Goal: Task Accomplishment & Management: Manage account settings

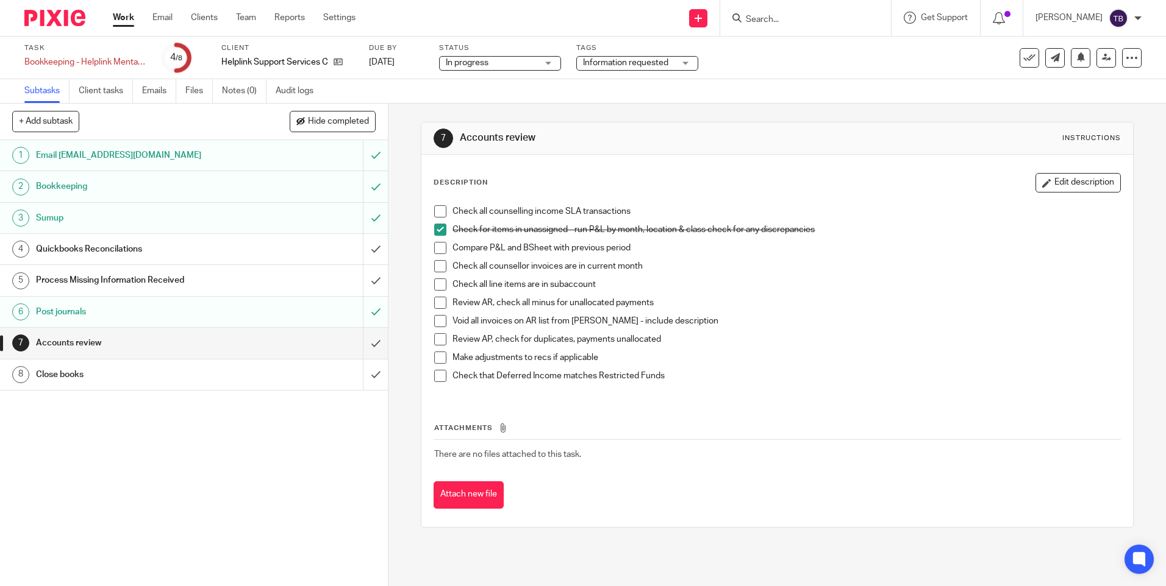
drag, startPoint x: 0, startPoint y: 0, endPoint x: 772, endPoint y: 21, distance: 772.1
click at [772, 21] on input "Search" at bounding box center [799, 20] width 110 height 11
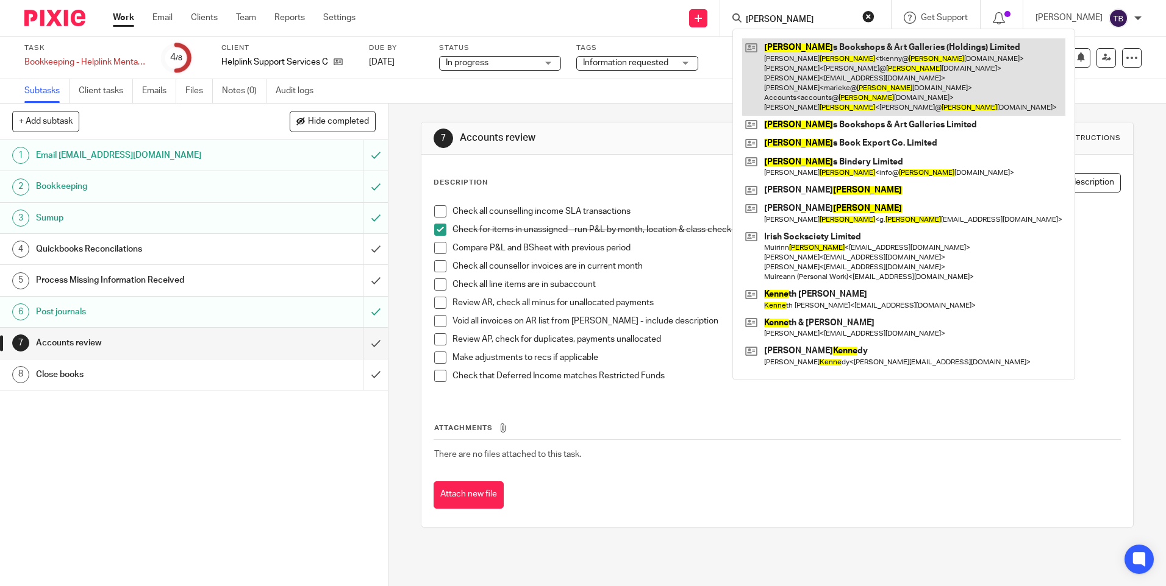
type input "kenny"
click at [756, 57] on link at bounding box center [903, 76] width 323 height 77
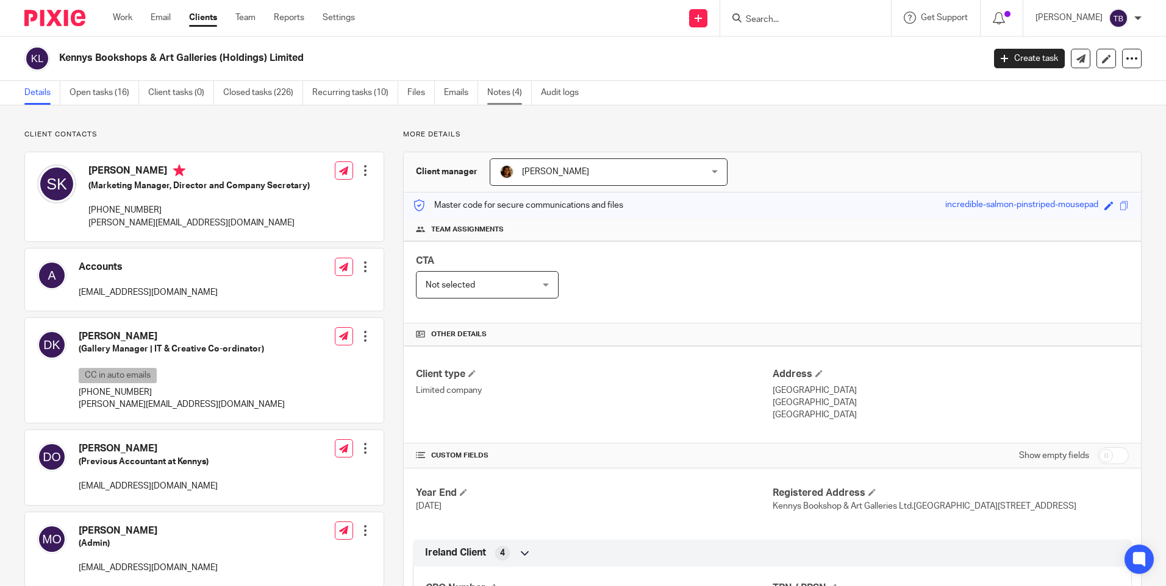
click at [511, 94] on link "Notes (4)" at bounding box center [509, 93] width 45 height 24
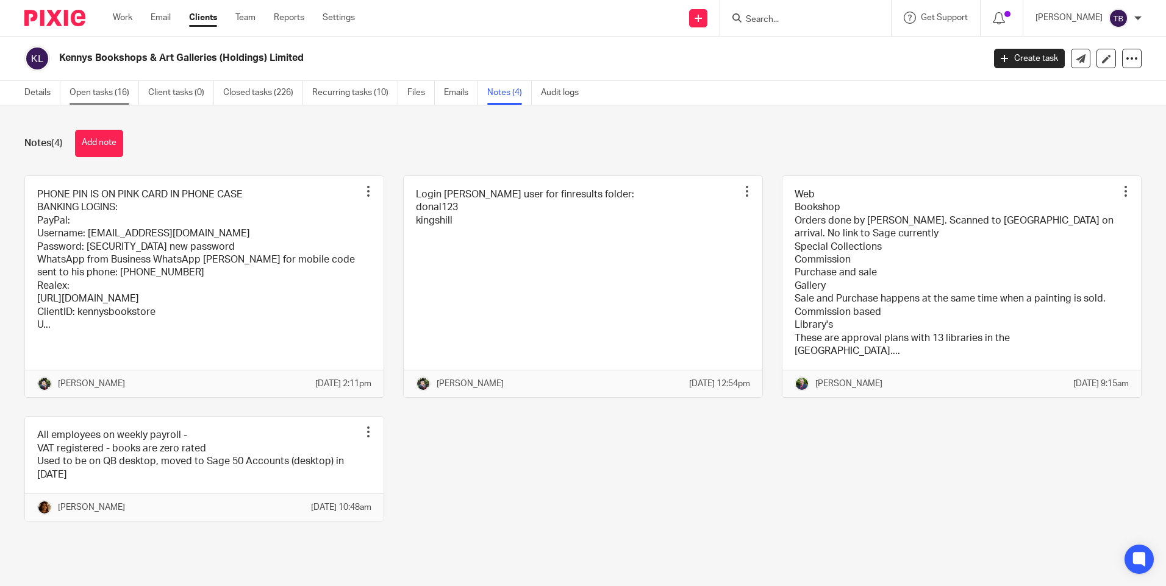
click at [96, 95] on link "Open tasks (16)" at bounding box center [103, 93] width 69 height 24
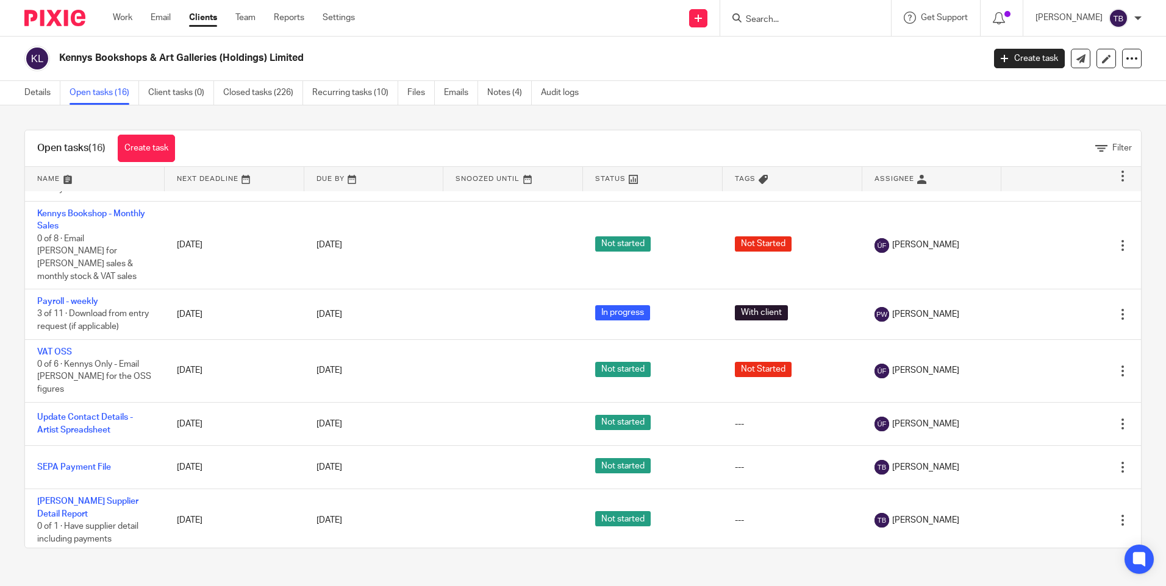
scroll to position [487, 0]
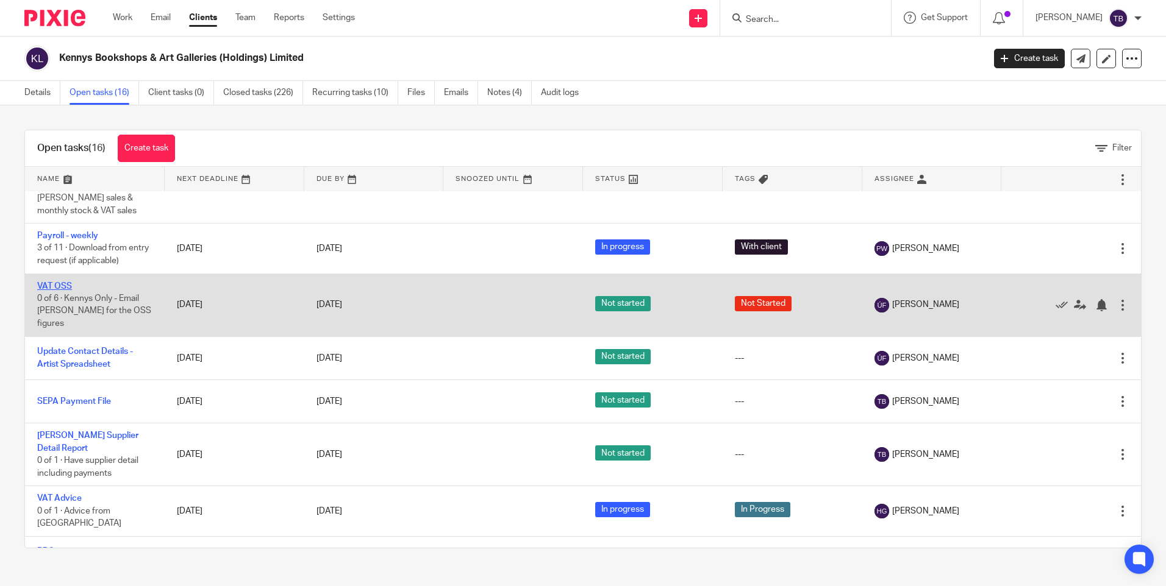
click at [67, 282] on link "VAT OSS" at bounding box center [54, 286] width 35 height 9
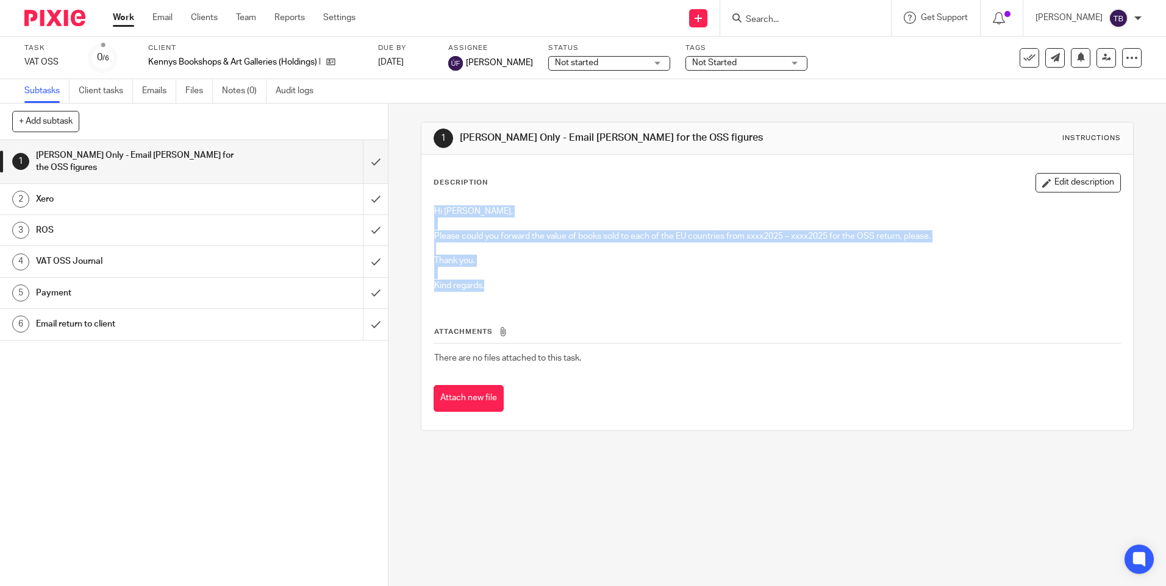
drag, startPoint x: 458, startPoint y: 241, endPoint x: 496, endPoint y: 282, distance: 55.7
click at [496, 282] on div "Hi [PERSON_NAME], Please could you forward the value of books sold to each of t…" at bounding box center [776, 250] width 697 height 102
drag, startPoint x: 496, startPoint y: 282, endPoint x: 560, endPoint y: 282, distance: 64.0
click at [544, 283] on p "Kind regards," at bounding box center [776, 286] width 685 height 12
drag, startPoint x: 430, startPoint y: 234, endPoint x: 958, endPoint y: 237, distance: 527.3
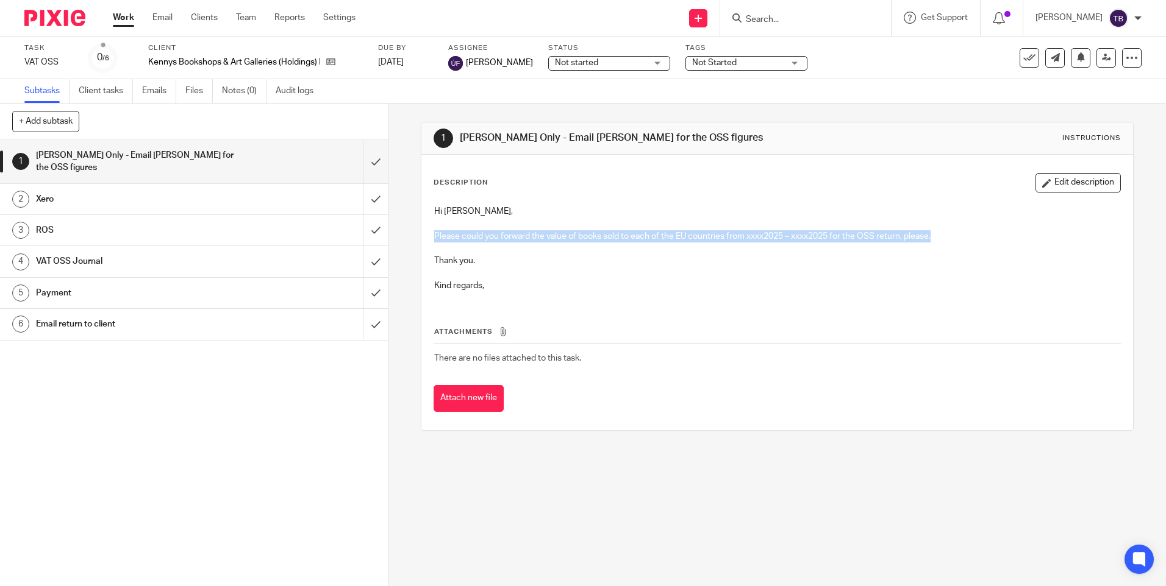
click at [958, 237] on p "Please could you forward the value of books sold to each of the EU countries fr…" at bounding box center [776, 236] width 685 height 12
click at [689, 291] on p "Kind regards," at bounding box center [776, 286] width 685 height 12
click at [123, 20] on link "Work" at bounding box center [123, 18] width 21 height 12
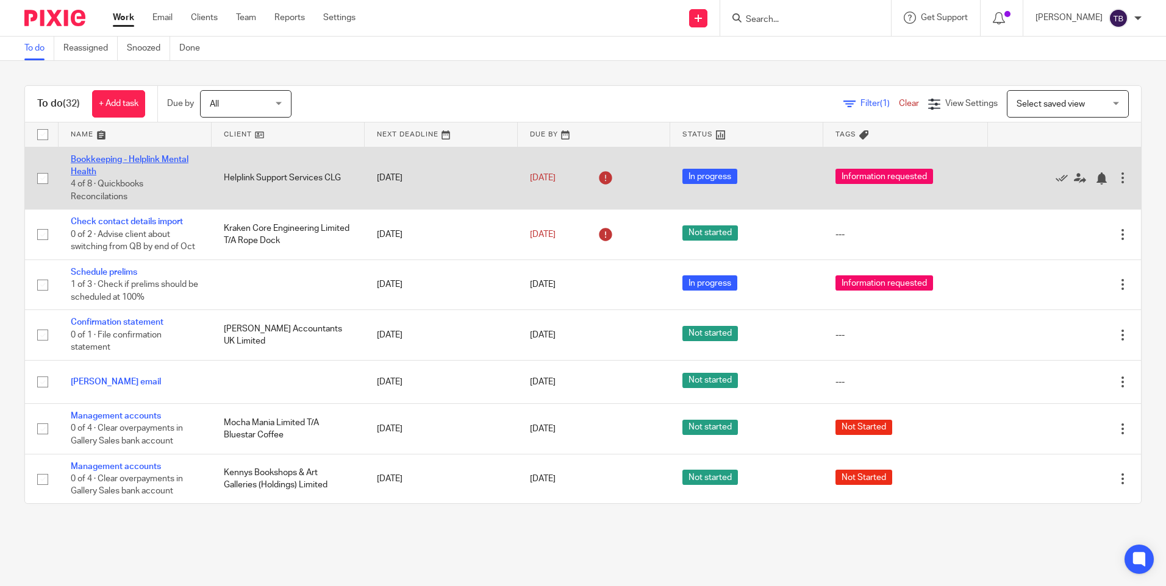
click at [147, 162] on link "Bookkeeping - Helplink Mental Health" at bounding box center [130, 165] width 118 height 21
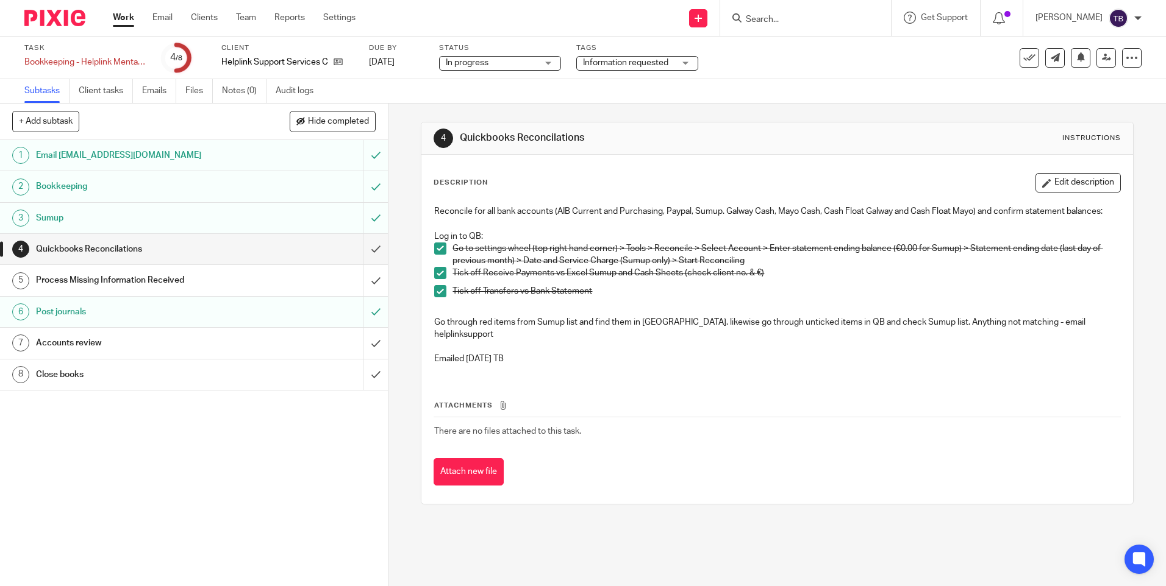
click at [262, 283] on div "Process Missing Information Received" at bounding box center [193, 280] width 315 height 18
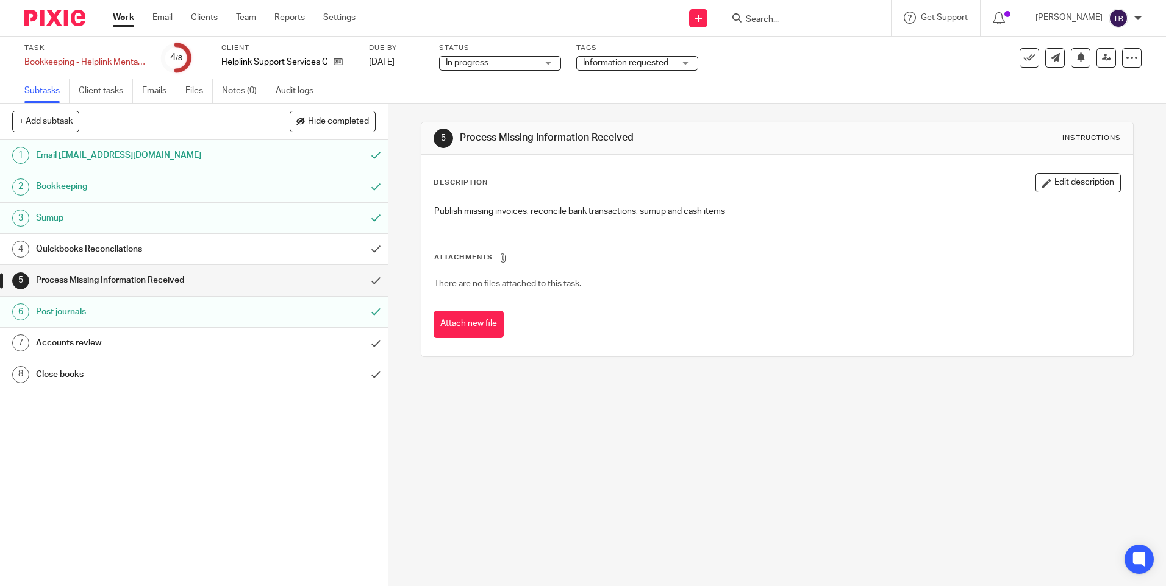
click at [363, 280] on input "submit" at bounding box center [194, 280] width 388 height 30
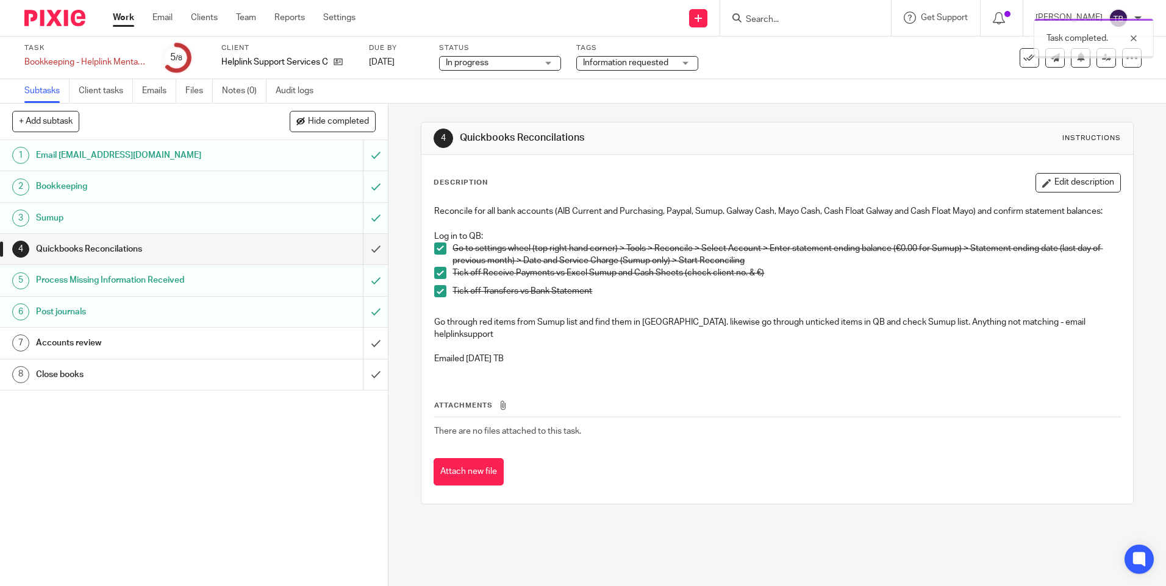
click at [210, 350] on h1 "Accounts review" at bounding box center [141, 343] width 210 height 18
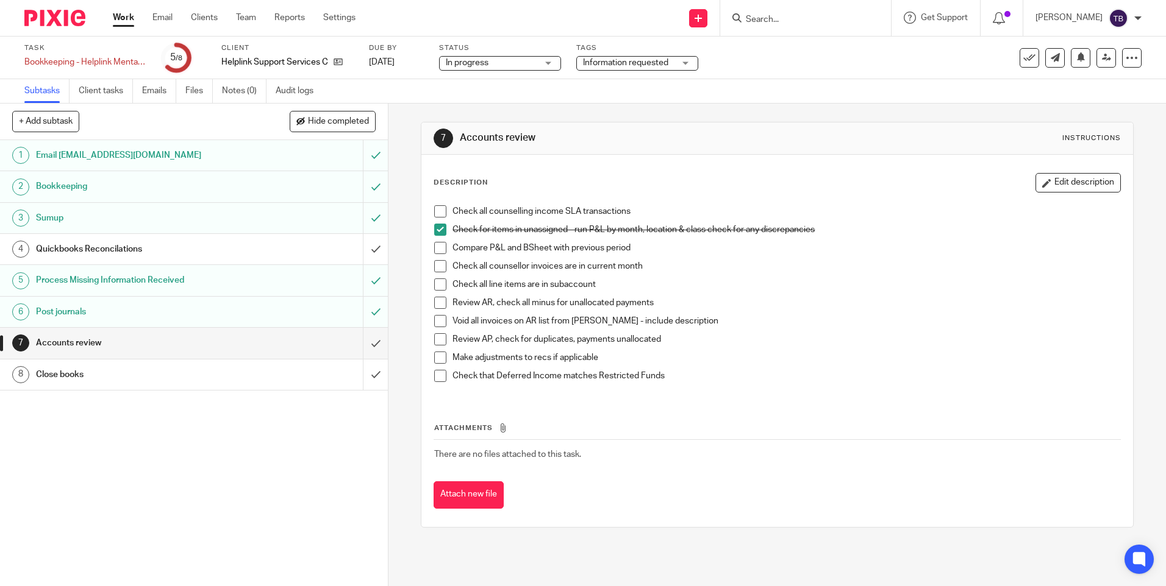
click at [438, 214] on span at bounding box center [440, 211] width 12 height 12
click at [436, 268] on span at bounding box center [440, 266] width 12 height 12
click at [441, 303] on span at bounding box center [440, 303] width 12 height 12
click at [440, 374] on span at bounding box center [440, 376] width 12 height 12
click at [434, 357] on span at bounding box center [440, 358] width 12 height 12
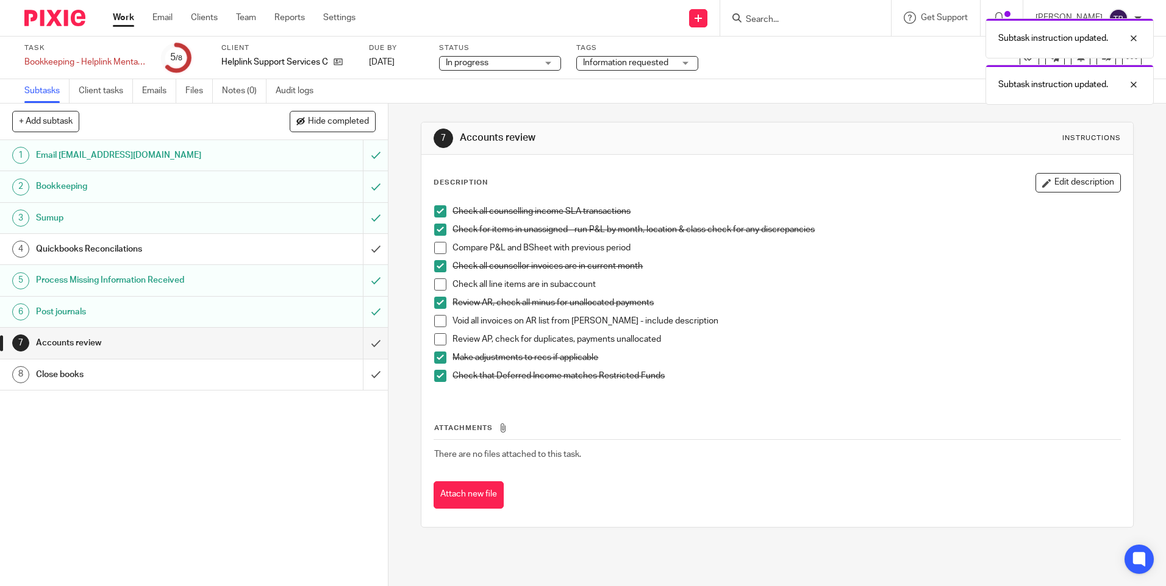
click at [436, 247] on span at bounding box center [440, 248] width 12 height 12
click at [434, 287] on span at bounding box center [440, 285] width 12 height 12
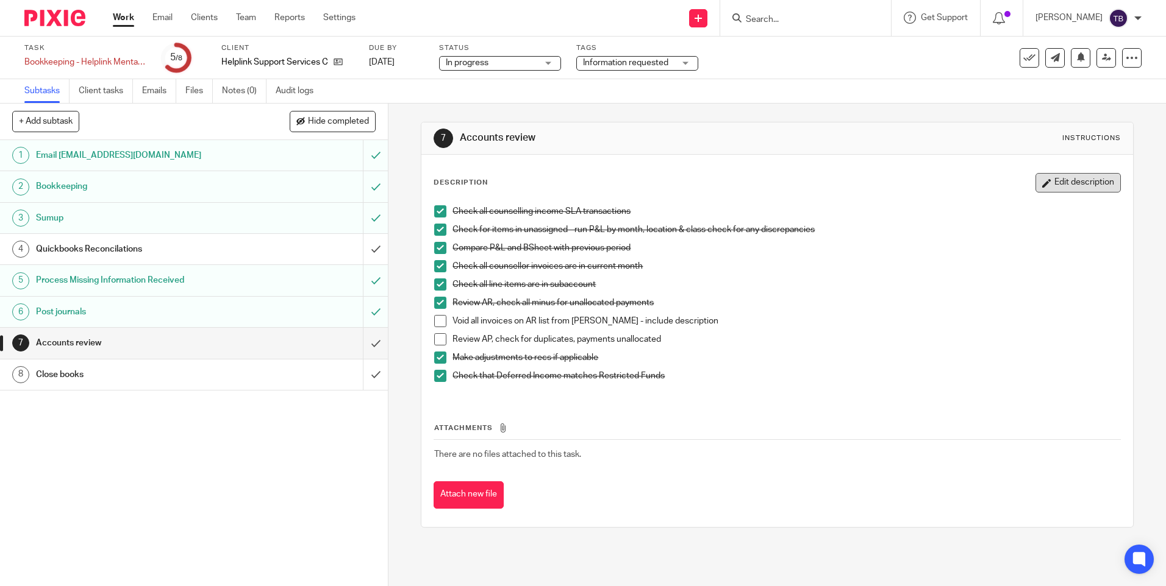
click at [1072, 183] on button "Edit description" at bounding box center [1077, 183] width 85 height 20
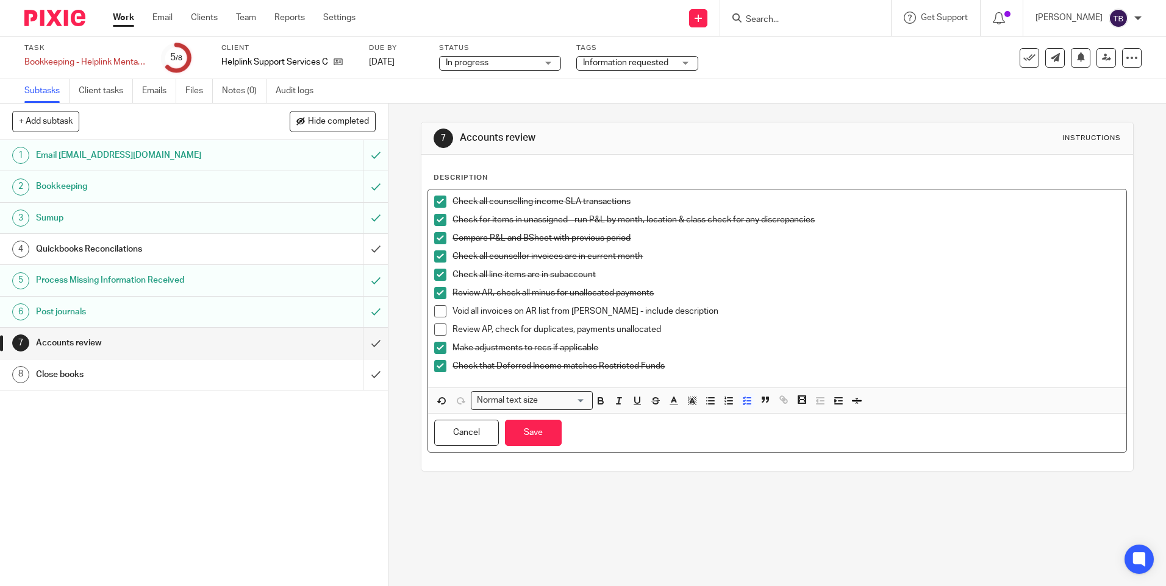
click at [813, 368] on p "Check that Deferred Income matches Restricted Funds" at bounding box center [785, 366] width 667 height 12
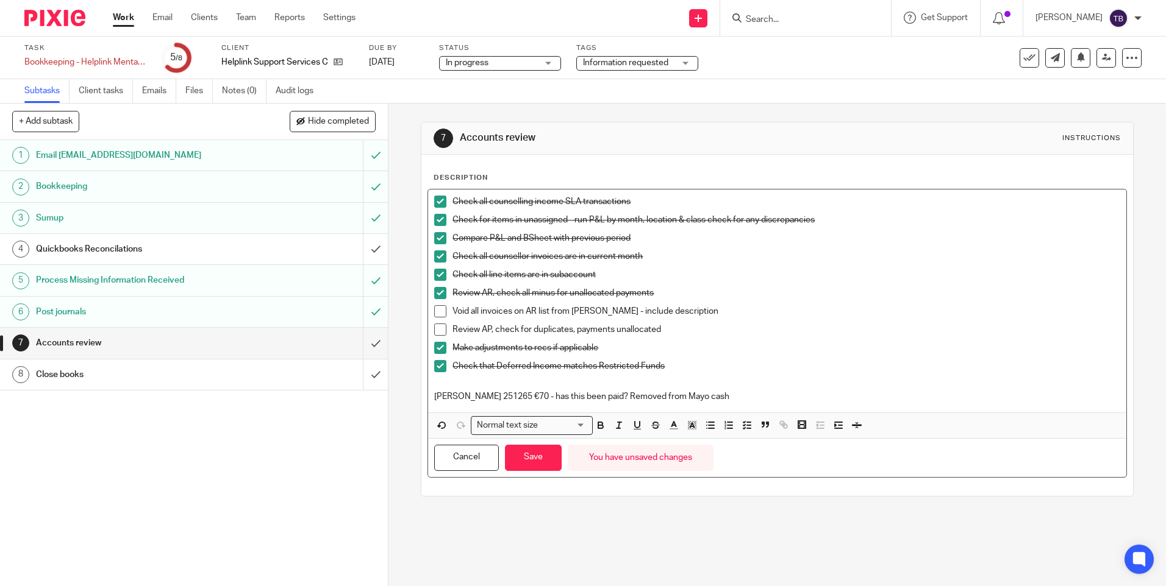
click at [429, 397] on div "Check all counselling income SLA transactions Check for items in unassigned - r…" at bounding box center [776, 301] width 697 height 223
click at [533, 462] on button "Save" at bounding box center [533, 458] width 57 height 26
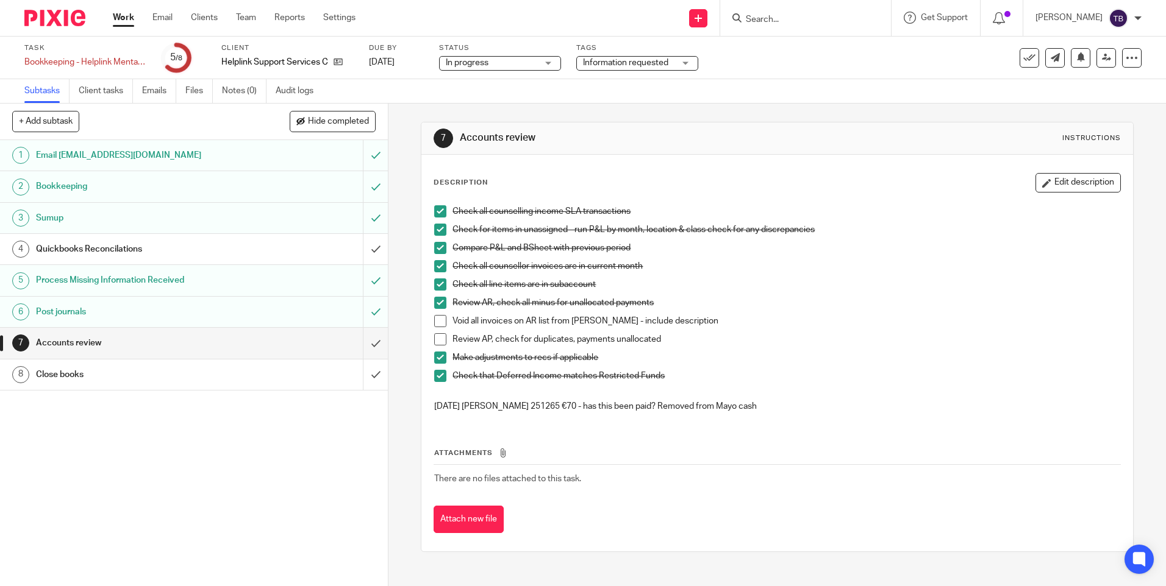
click at [1063, 173] on div "Description Edit description Check all counselling income SLA transactions Chec…" at bounding box center [776, 353] width 711 height 397
click at [1061, 184] on button "Edit description" at bounding box center [1077, 183] width 85 height 20
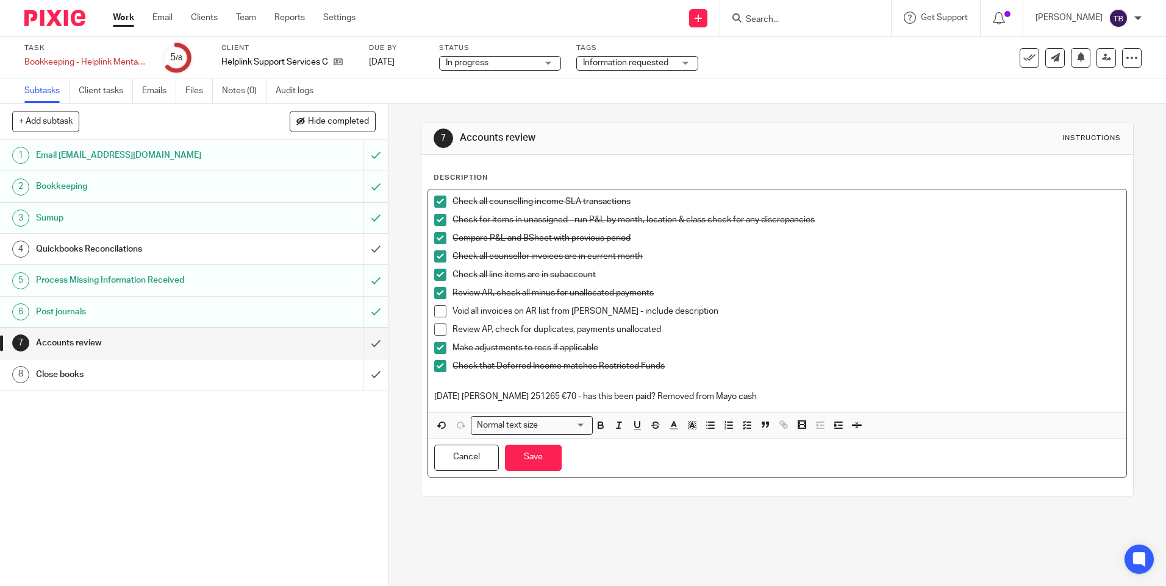
click at [816, 386] on p at bounding box center [776, 385] width 685 height 12
click at [807, 397] on p "2/9/25 Abby Grimes 251265 €70 - has this been paid? Removed from Mayo cash" at bounding box center [776, 397] width 685 height 12
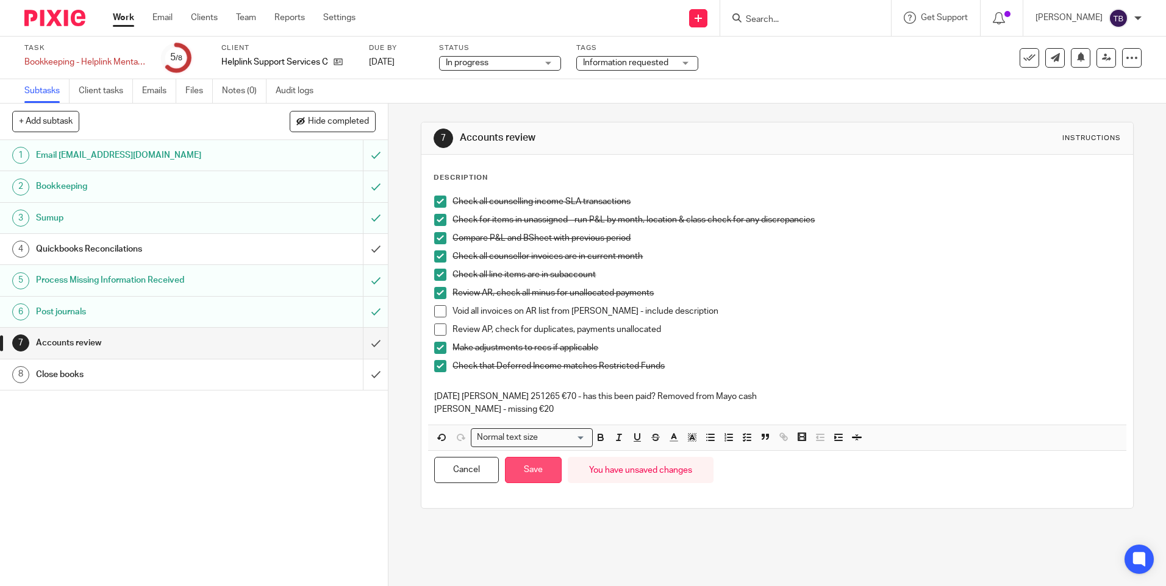
click at [524, 467] on button "Save" at bounding box center [533, 470] width 57 height 26
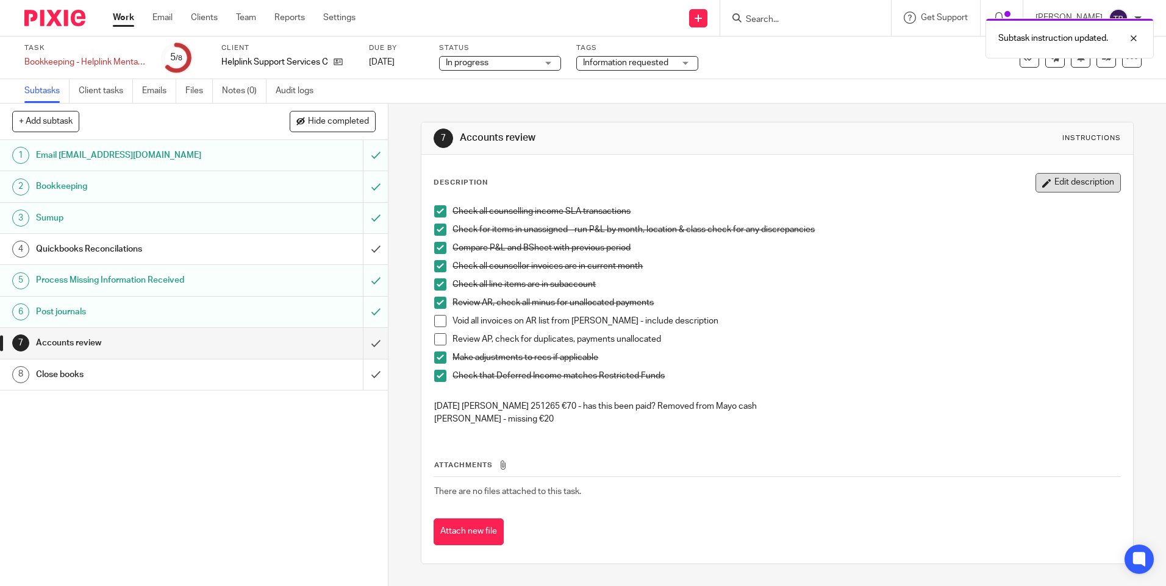
click at [1070, 186] on button "Edit description" at bounding box center [1077, 183] width 85 height 20
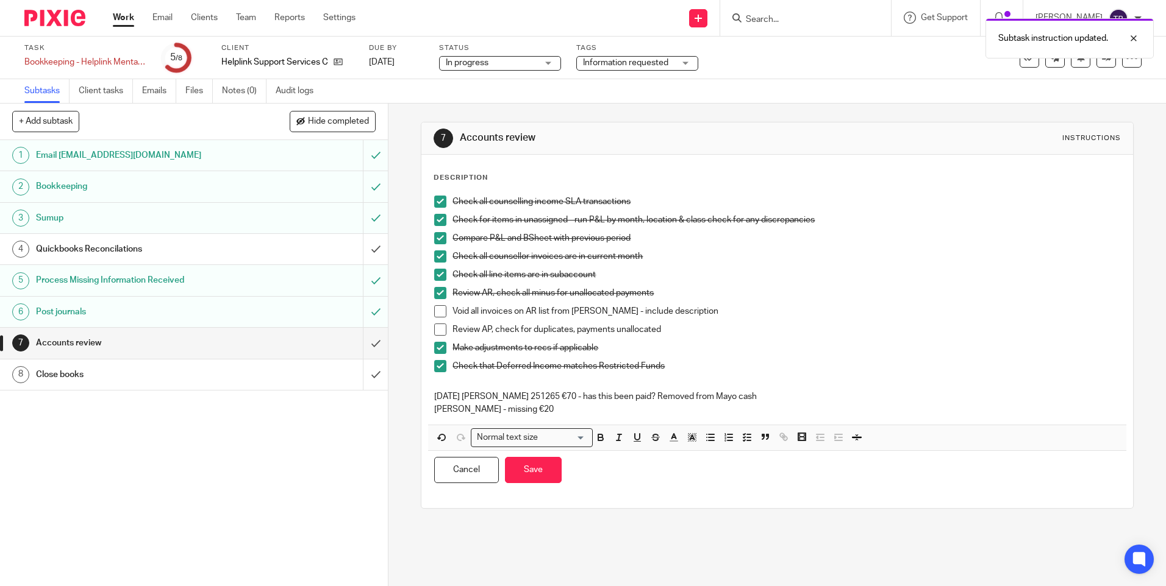
click at [627, 408] on p "Pauline Levins - missing €20" at bounding box center [776, 410] width 685 height 12
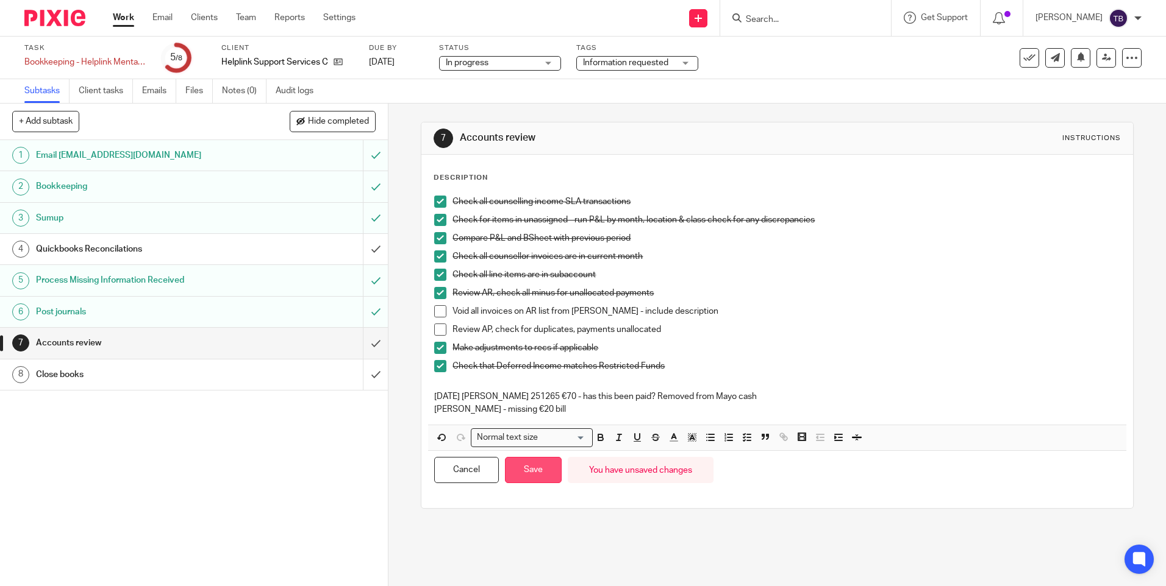
click at [510, 480] on button "Save" at bounding box center [533, 470] width 57 height 26
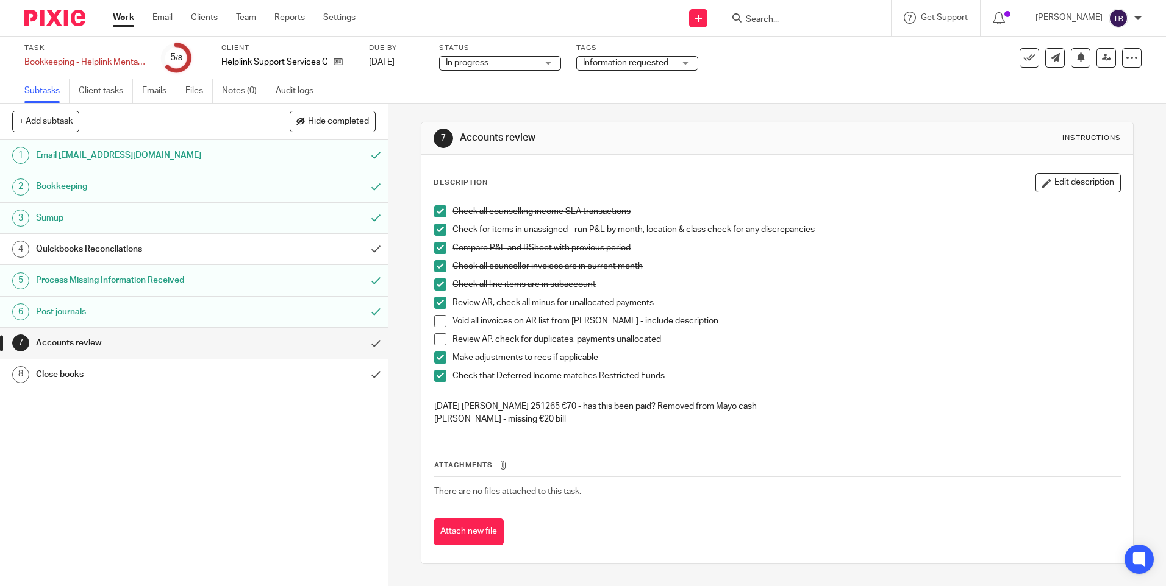
click at [123, 20] on link "Work" at bounding box center [123, 18] width 21 height 12
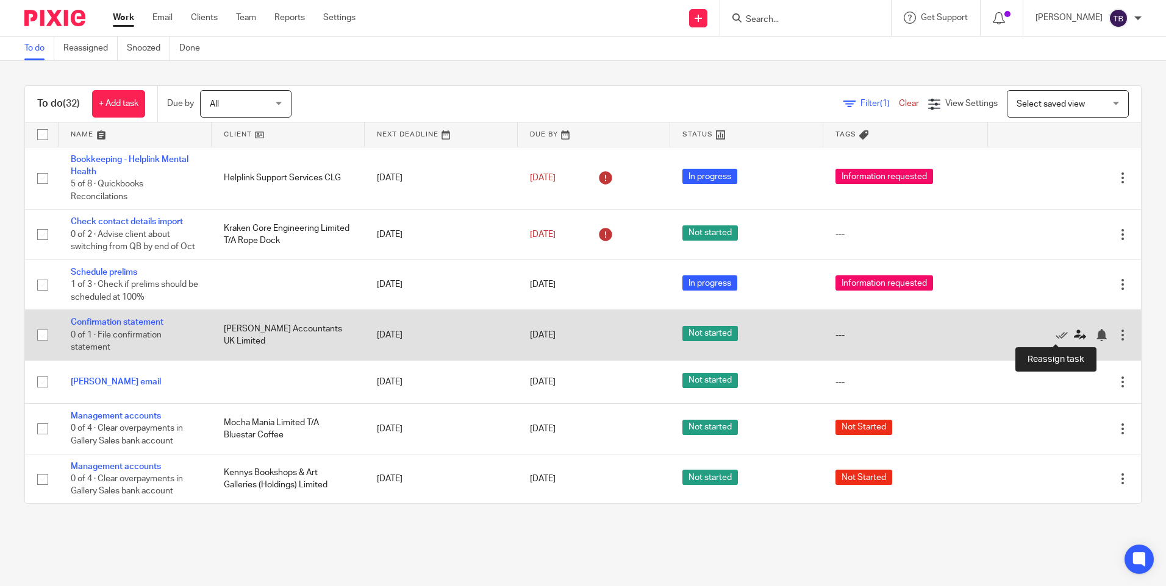
click at [1074, 333] on icon at bounding box center [1080, 335] width 12 height 12
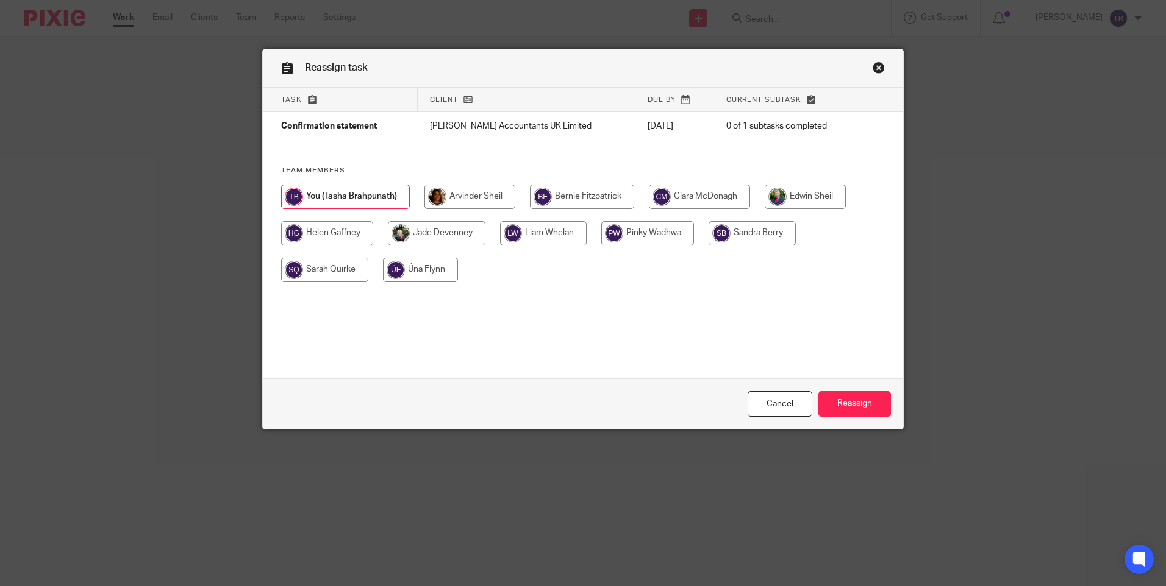
click at [494, 196] on input "radio" at bounding box center [469, 197] width 91 height 24
radio input "true"
click at [853, 396] on input "Reassign" at bounding box center [854, 404] width 73 height 26
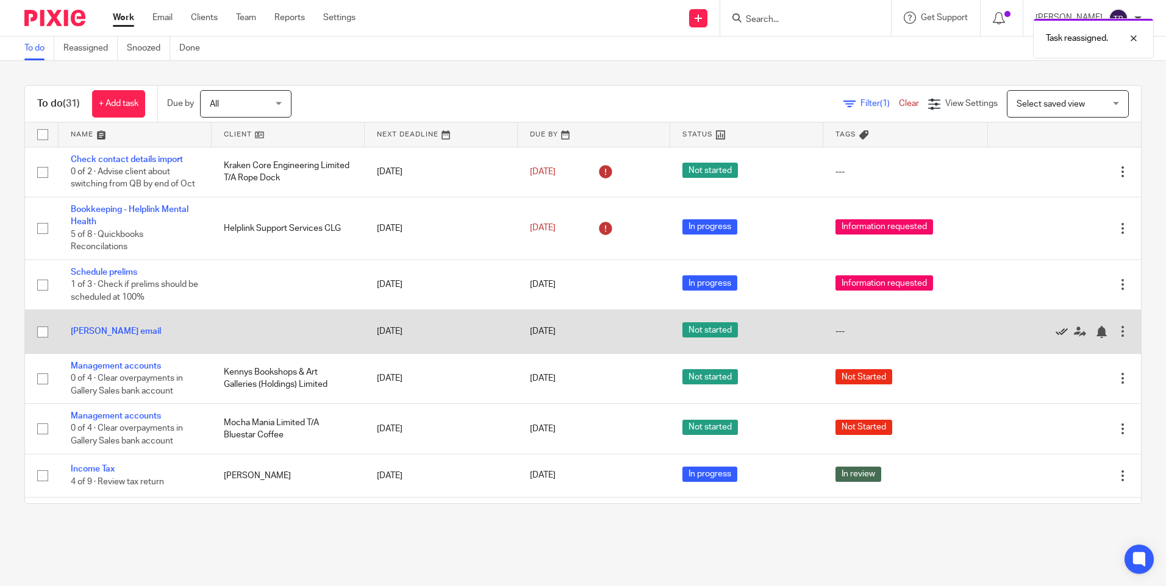
click at [1055, 330] on icon at bounding box center [1061, 332] width 12 height 12
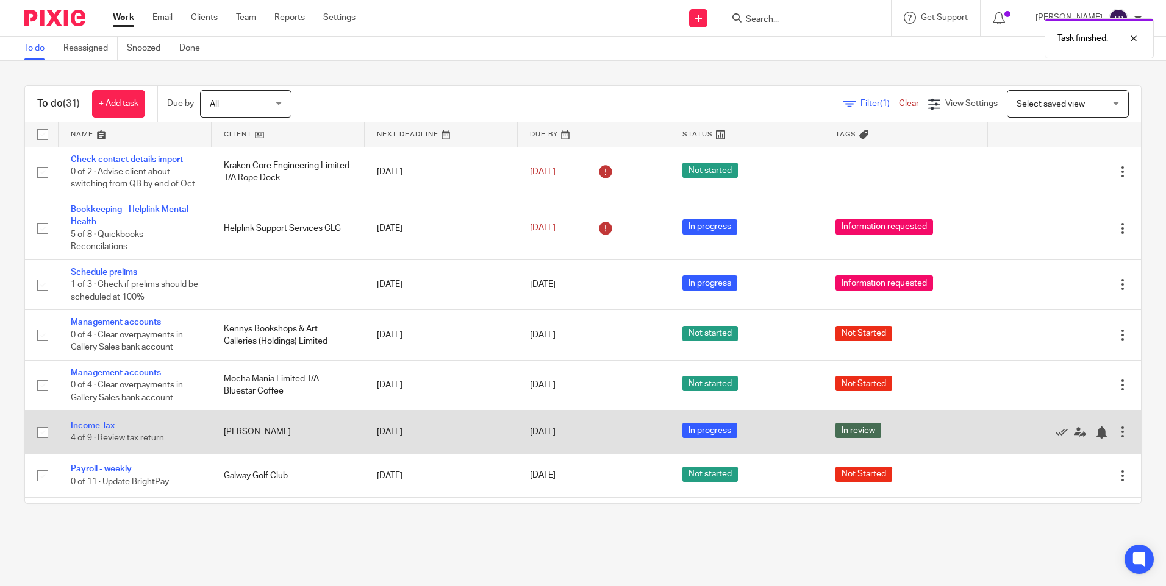
click at [89, 426] on link "Income Tax" at bounding box center [93, 426] width 44 height 9
